Goal: Navigation & Orientation: Go to known website

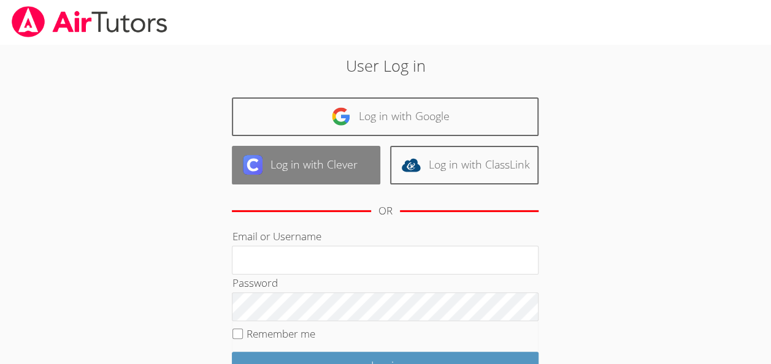
drag, startPoint x: 0, startPoint y: 0, endPoint x: 347, endPoint y: 157, distance: 380.5
click at [347, 157] on link "Log in with Clever" at bounding box center [306, 165] width 148 height 39
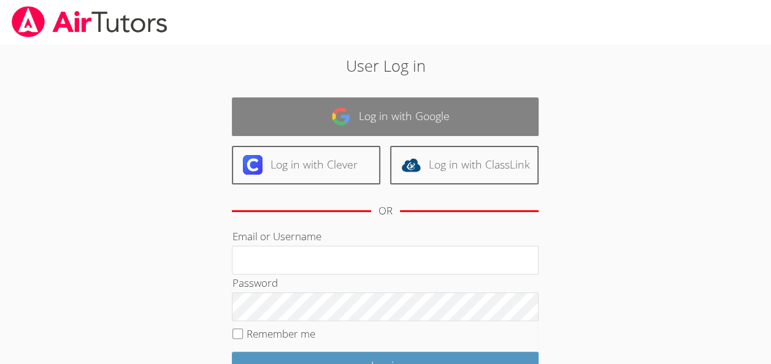
click at [477, 106] on link "Log in with Google" at bounding box center [385, 117] width 307 height 39
